Goal: Find contact information: Find contact information

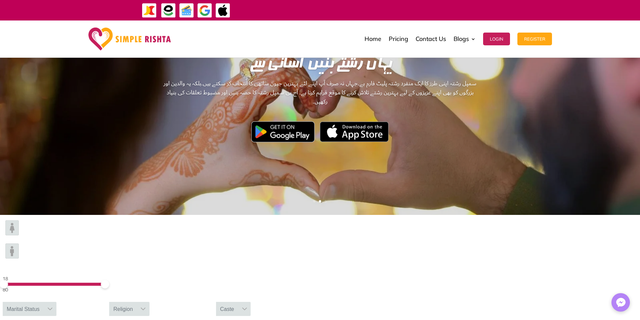
scroll to position [67, 0]
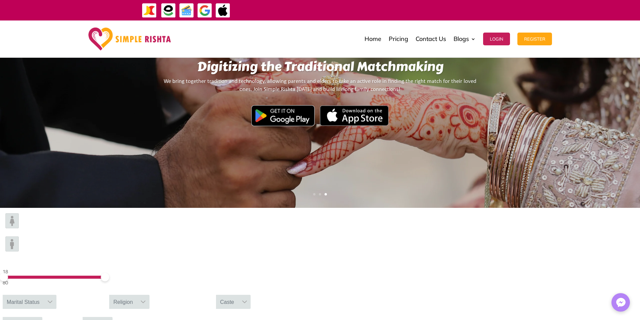
click at [44, 295] on div "Marital Status" at bounding box center [23, 302] width 41 height 14
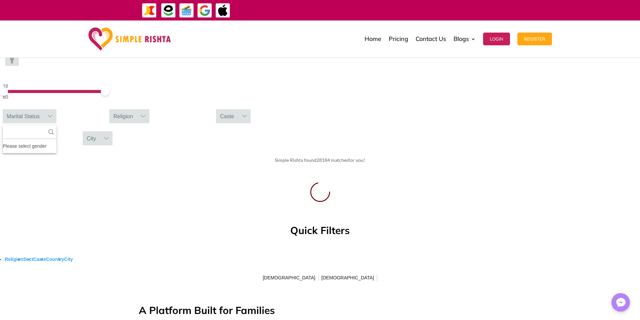
scroll to position [269, 0]
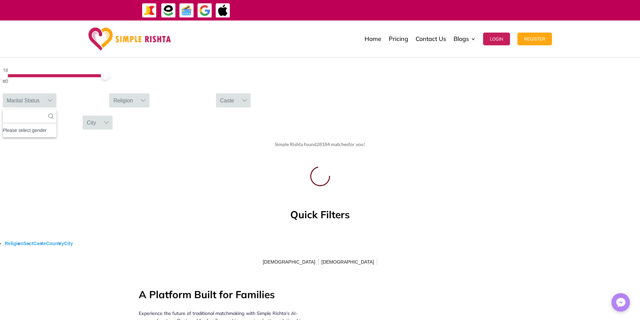
click at [73, 239] on link "City" at bounding box center [68, 243] width 9 height 9
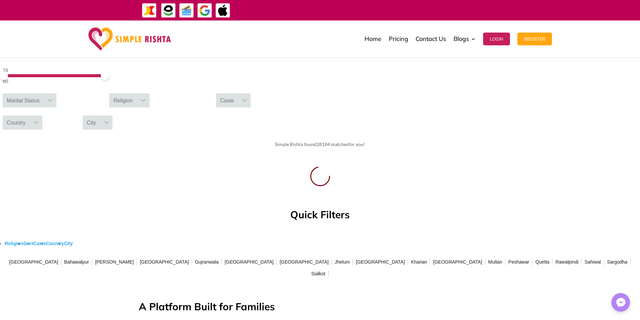
click at [354, 257] on span "[GEOGRAPHIC_DATA]" at bounding box center [380, 262] width 52 height 11
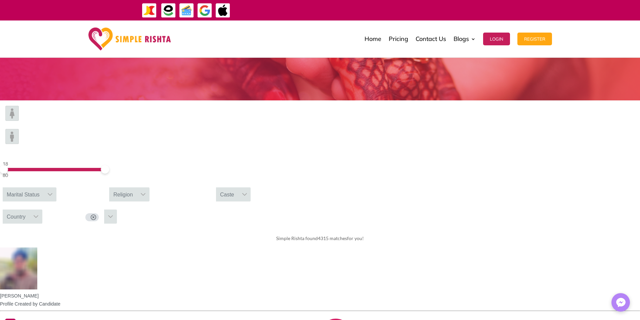
scroll to position [101, 0]
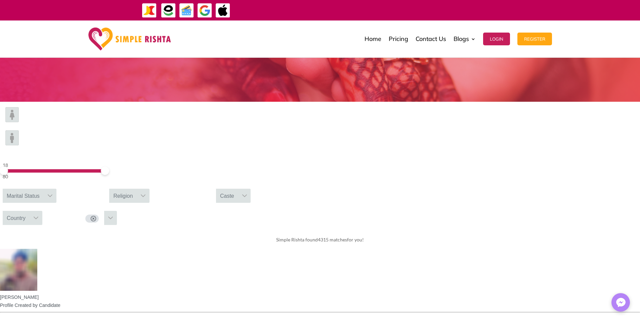
click at [52, 194] on icon at bounding box center [50, 195] width 5 height 3
click at [39, 215] on icon at bounding box center [35, 217] width 5 height 5
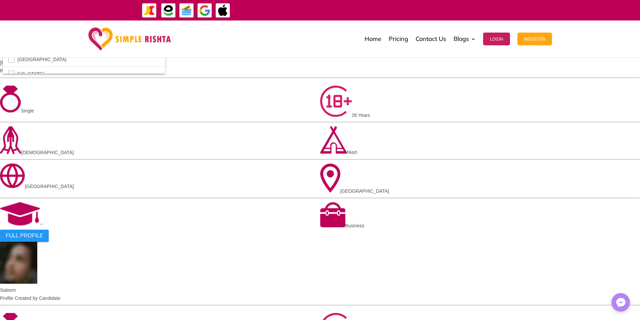
scroll to position [336, 0]
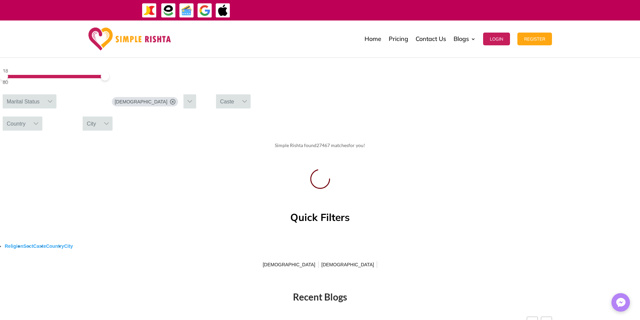
scroll to position [134, 0]
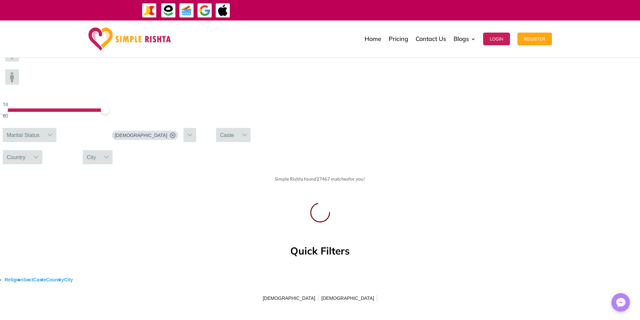
click at [30, 150] on div "Country" at bounding box center [16, 157] width 27 height 14
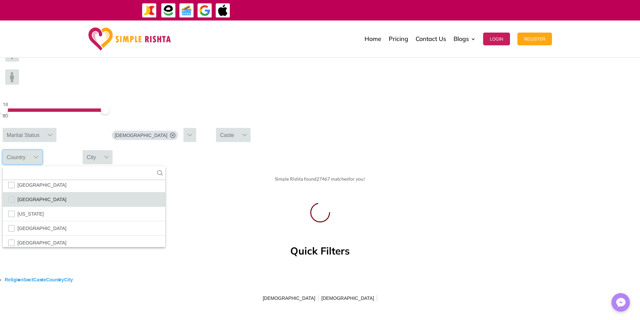
scroll to position [2390, 0]
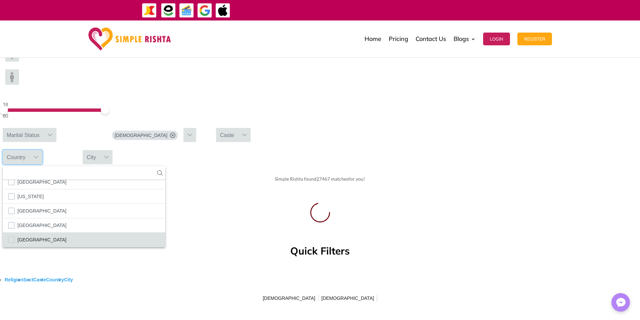
click at [165, 233] on li "Pakistan" at bounding box center [84, 240] width 163 height 14
click at [472, 216] on div "18 80 Marital Status Muslim Caste Country 252 results are available Ã…land Isla…" at bounding box center [320, 172] width 640 height 263
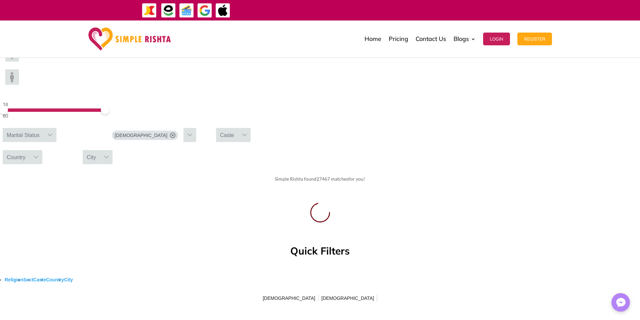
click at [33, 275] on span "Sect" at bounding box center [28, 279] width 10 height 9
click at [273, 293] on span "Barelvi" at bounding box center [264, 298] width 17 height 11
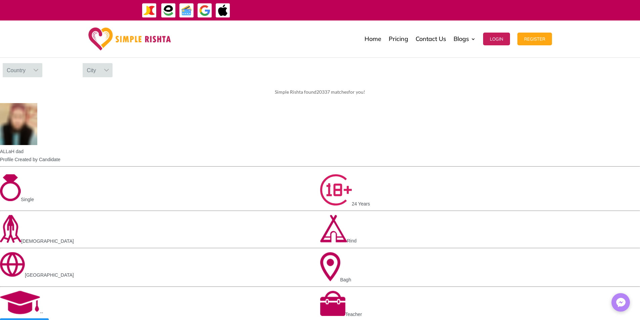
scroll to position [269, 0]
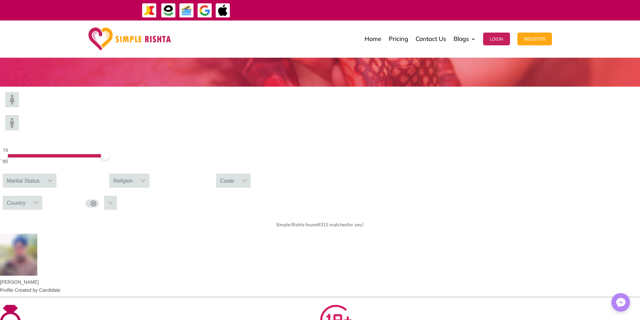
scroll to position [134, 0]
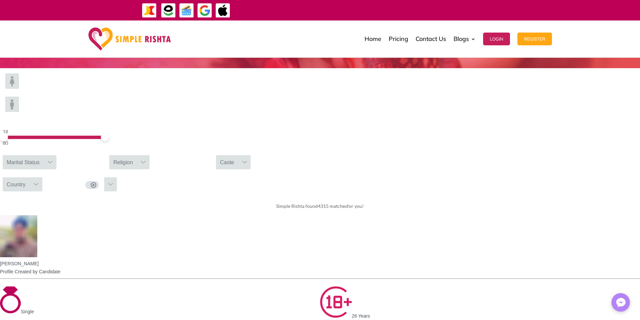
click at [44, 155] on div "Marital Status" at bounding box center [23, 162] width 41 height 14
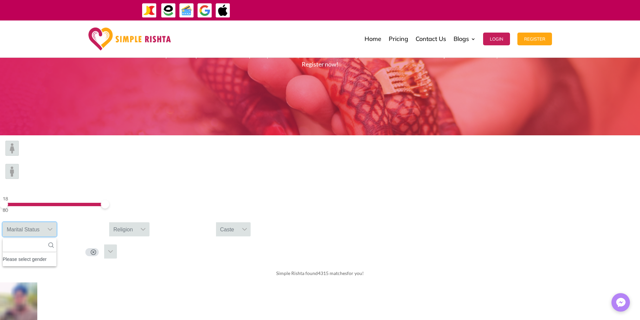
scroll to position [0, 0]
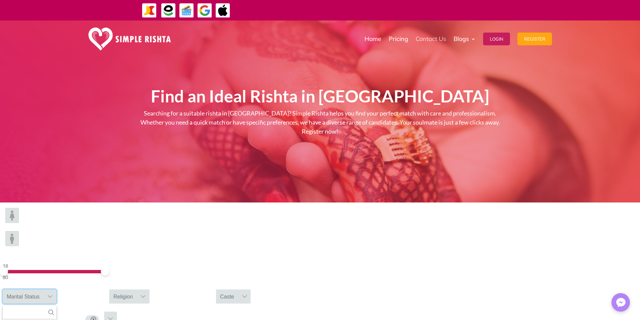
click at [439, 37] on link "Contact Us" at bounding box center [430, 39] width 31 height 34
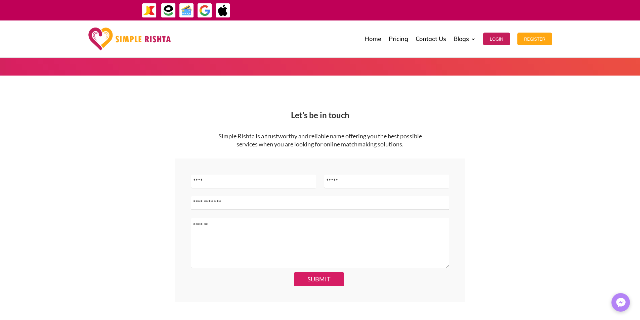
scroll to position [134, 0]
